Goal: Find specific page/section: Find specific page/section

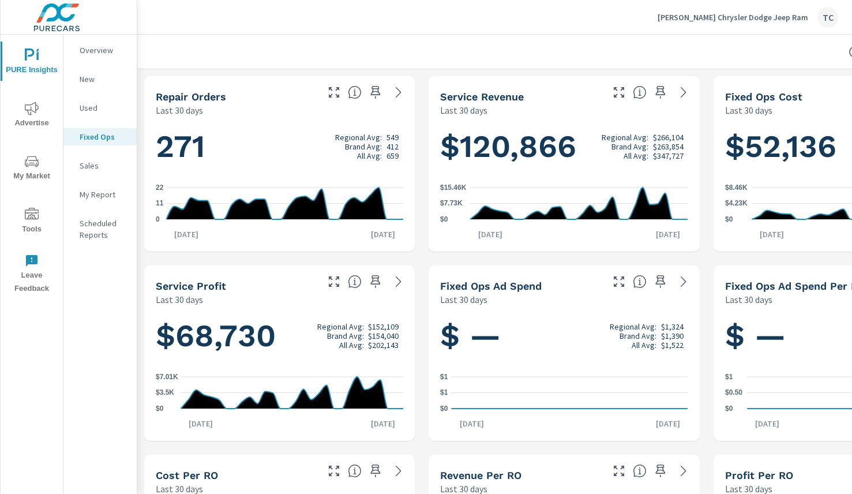
click at [86, 72] on div "New" at bounding box center [99, 78] width 73 height 17
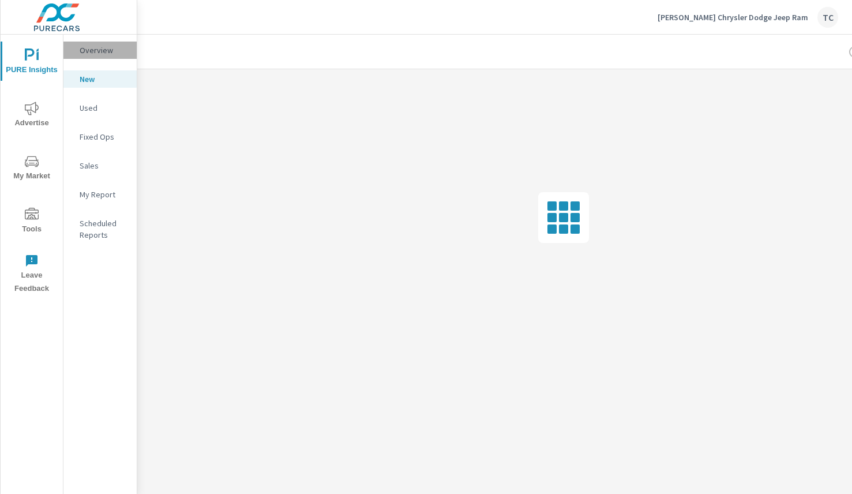
click at [102, 53] on p "Overview" at bounding box center [104, 50] width 48 height 12
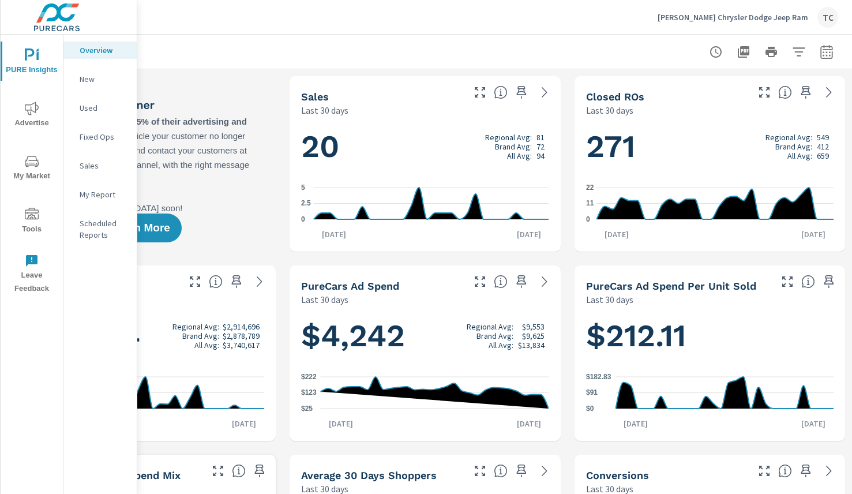
scroll to position [0, 139]
click at [224, 58] on div at bounding box center [425, 52] width 826 height 34
click at [97, 137] on p "Fixed Ops" at bounding box center [104, 137] width 48 height 12
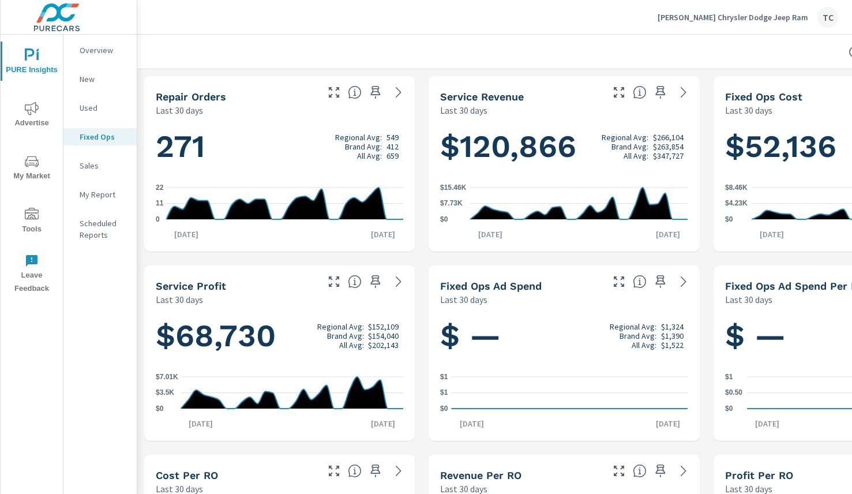
click at [93, 52] on p "Overview" at bounding box center [104, 50] width 48 height 12
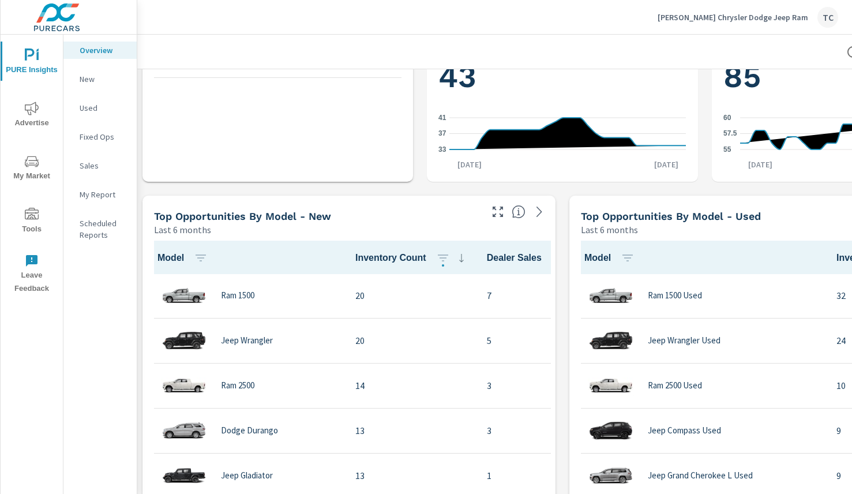
scroll to position [690, 2]
